Goal: Information Seeking & Learning: Find specific fact

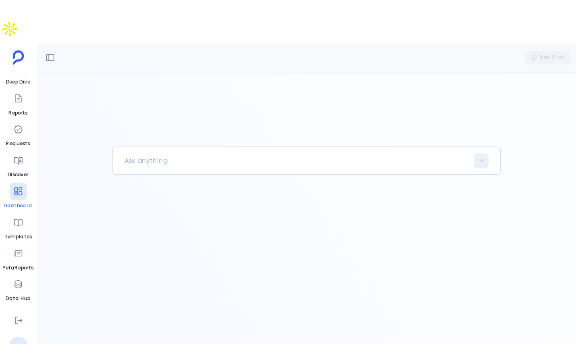
scroll to position [90, 0]
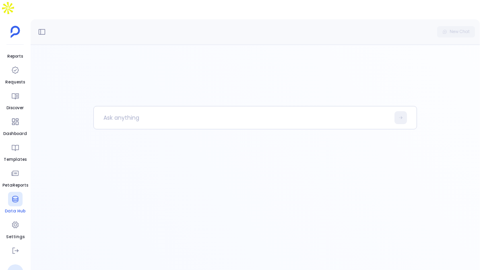
click at [12, 192] on div at bounding box center [15, 199] width 15 height 15
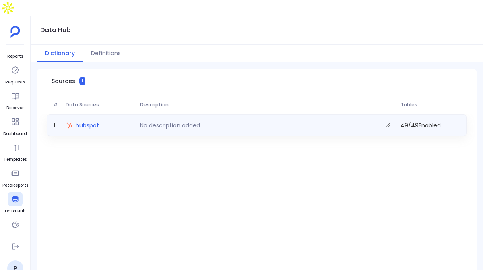
click at [93, 121] on span "hubspot" at bounding box center [87, 125] width 23 height 8
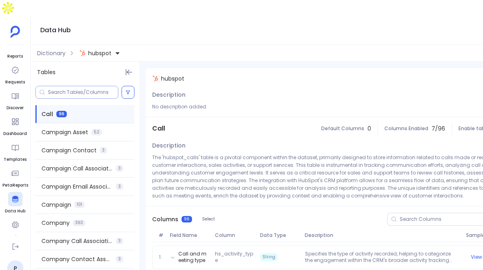
click at [51, 89] on input at bounding box center [83, 92] width 70 height 6
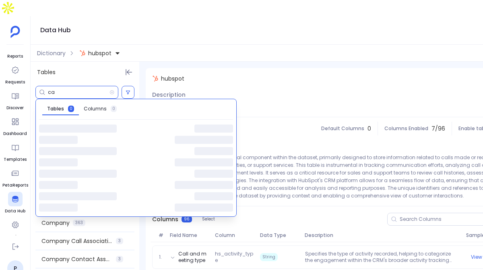
type input "c"
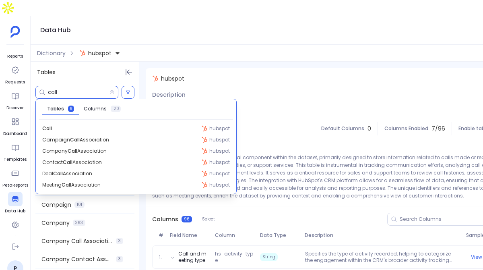
type input "call"
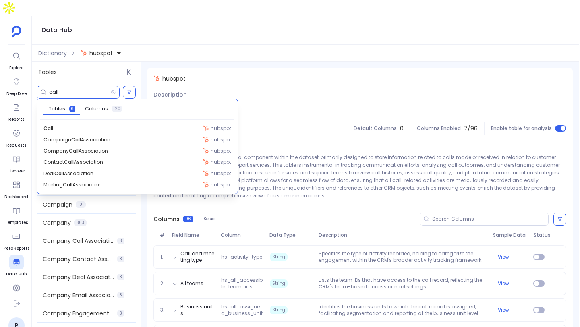
scroll to position [38, 0]
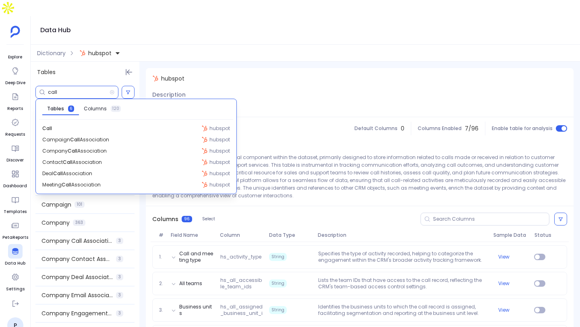
click at [87, 89] on input "call" at bounding box center [79, 92] width 62 height 6
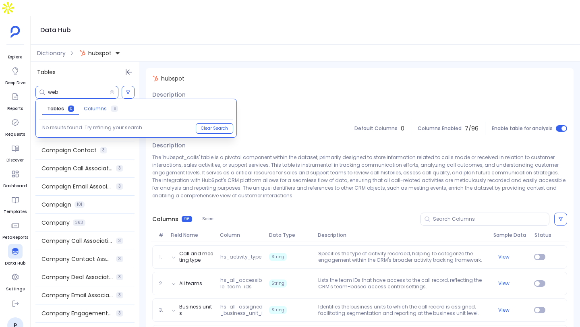
type input "web"
click at [95, 106] on span "Columns" at bounding box center [95, 109] width 23 height 6
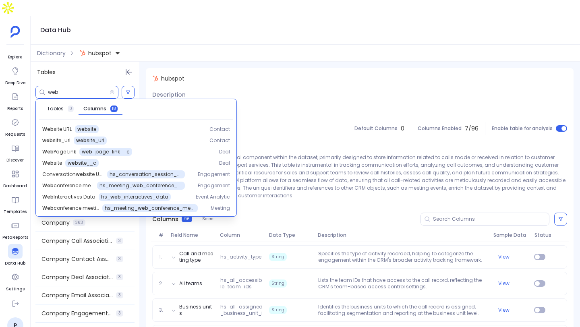
scroll to position [113, 0]
click at [139, 193] on span "hs_ web _interactives_data" at bounding box center [134, 196] width 67 height 6
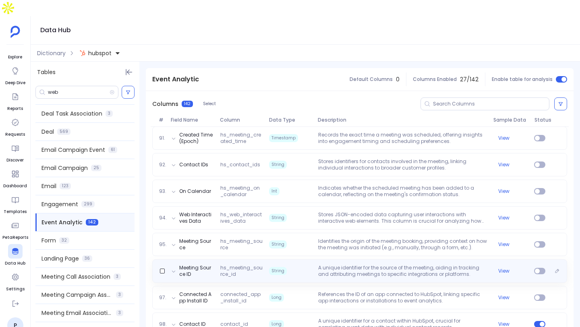
scroll to position [2512, 0]
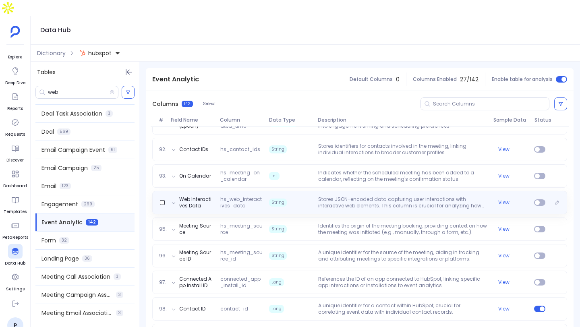
click at [299, 196] on div "Web Interactives Data hs_web_interactives_data String Stores JSON-encoded data …" at bounding box center [359, 202] width 415 height 23
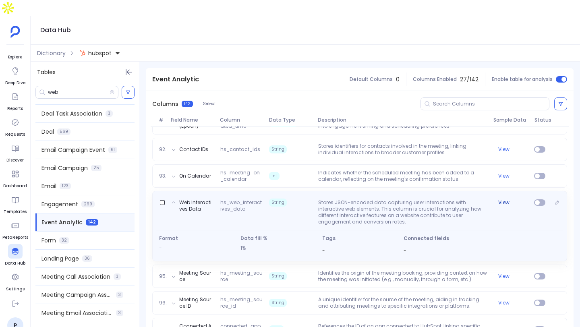
click at [483, 199] on button "View" at bounding box center [503, 202] width 11 height 6
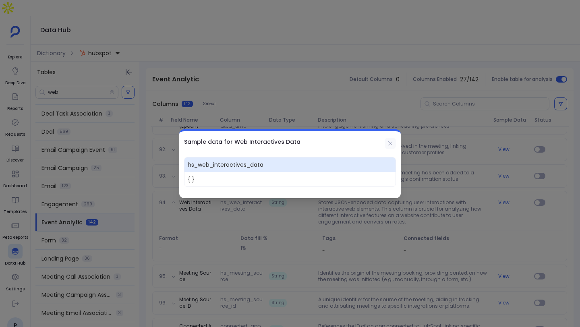
click at [387, 143] on icon at bounding box center [390, 143] width 6 height 6
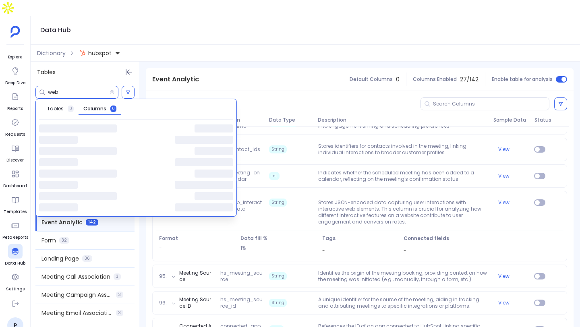
click at [78, 89] on input "web" at bounding box center [79, 92] width 62 height 6
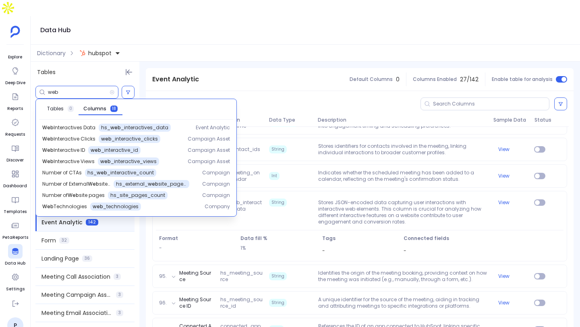
scroll to position [0, 0]
